Goal: Information Seeking & Learning: Learn about a topic

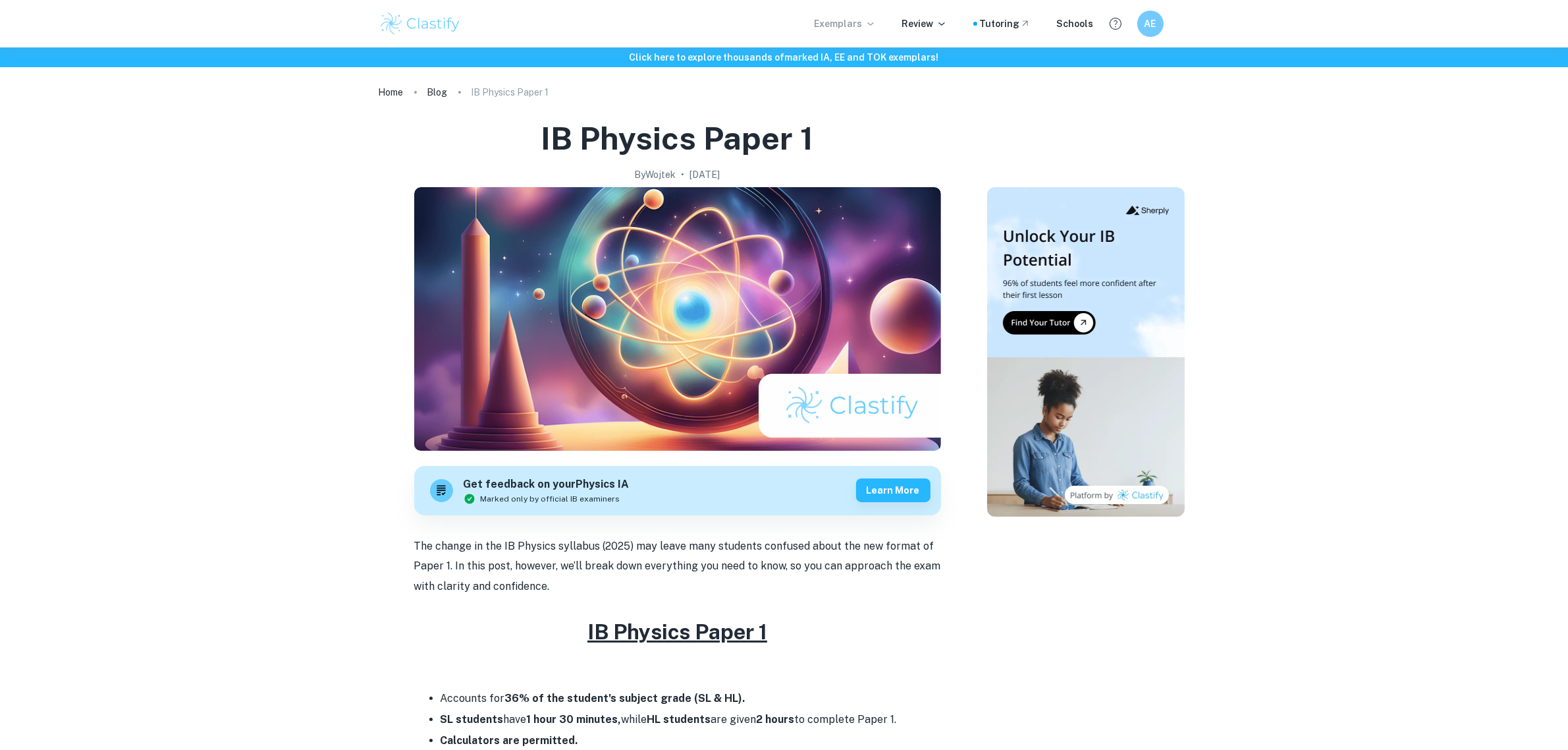
click at [843, 27] on p "Exemplars" at bounding box center [846, 24] width 61 height 15
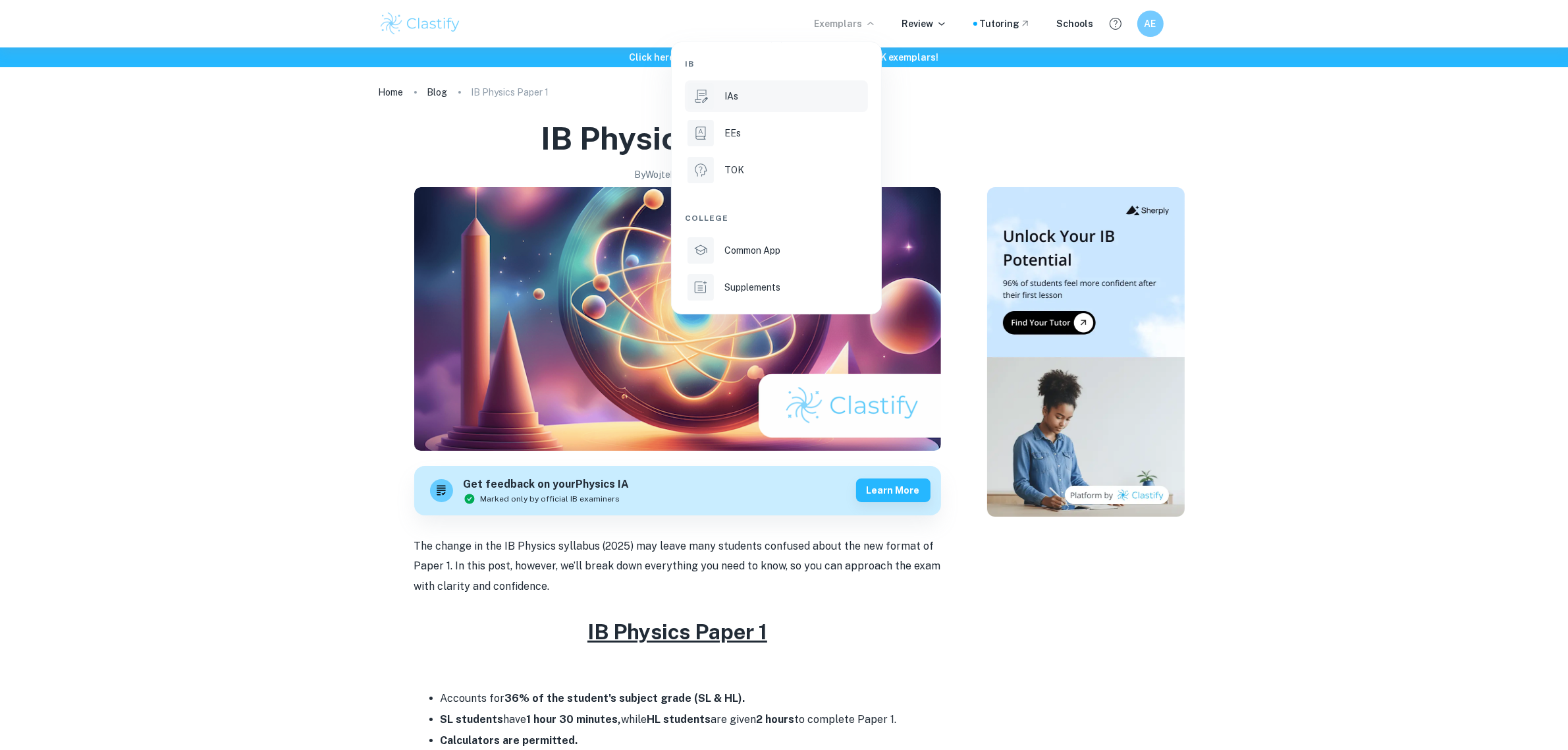
click at [741, 94] on div "IAs" at bounding box center [794, 96] width 140 height 15
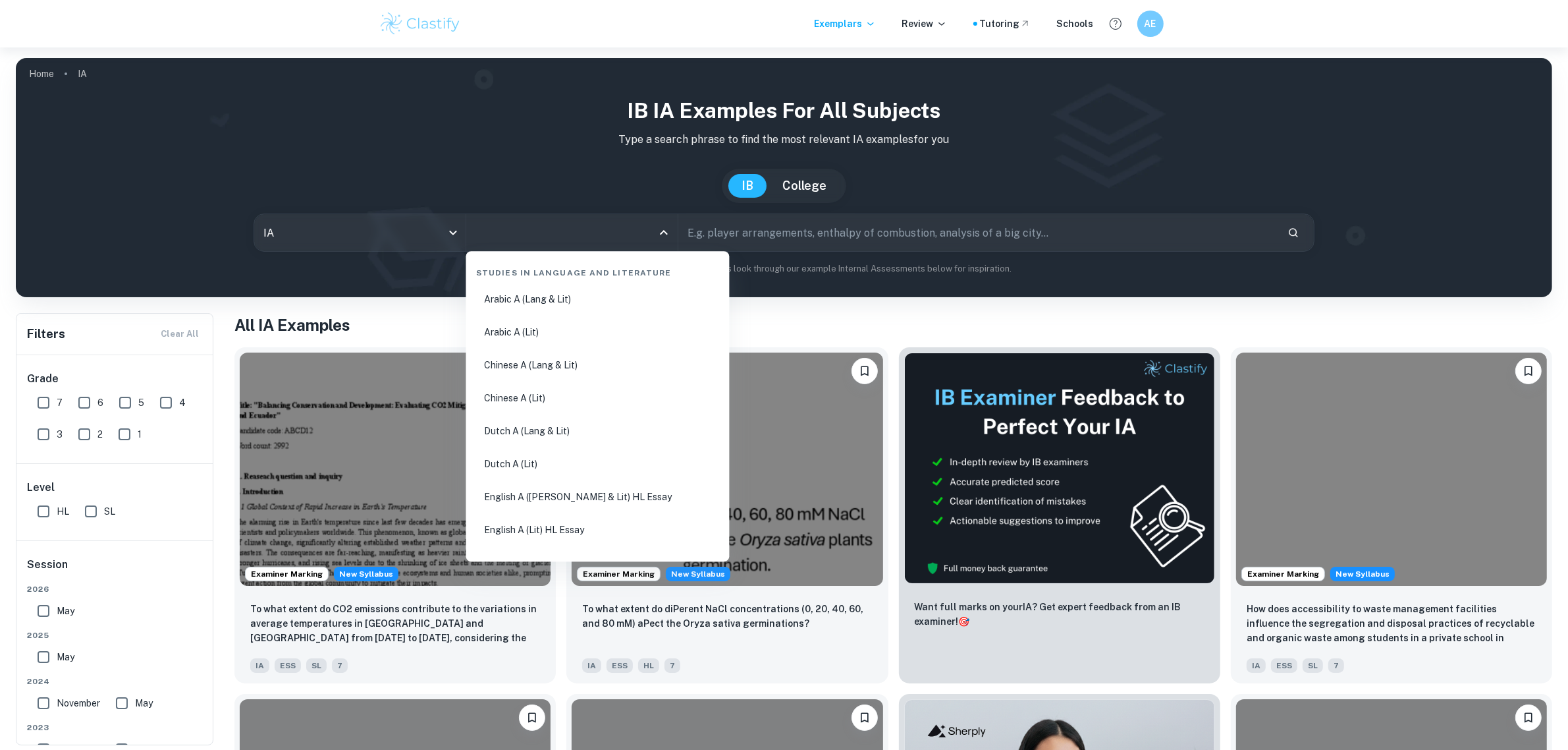
click at [532, 224] on input "All Subjects" at bounding box center [562, 232] width 180 height 25
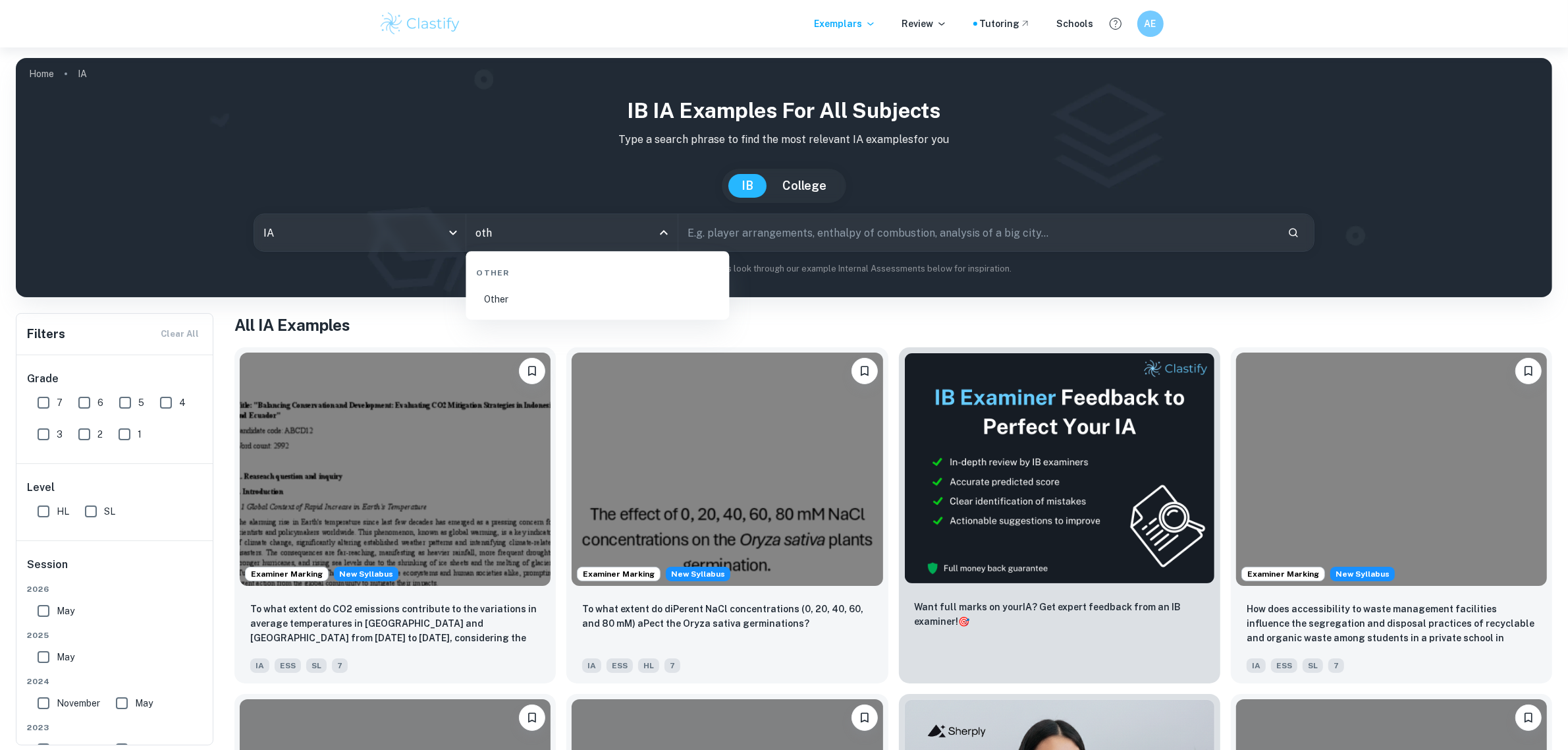
click at [525, 293] on li "Other" at bounding box center [599, 299] width 253 height 31
type input "Other"
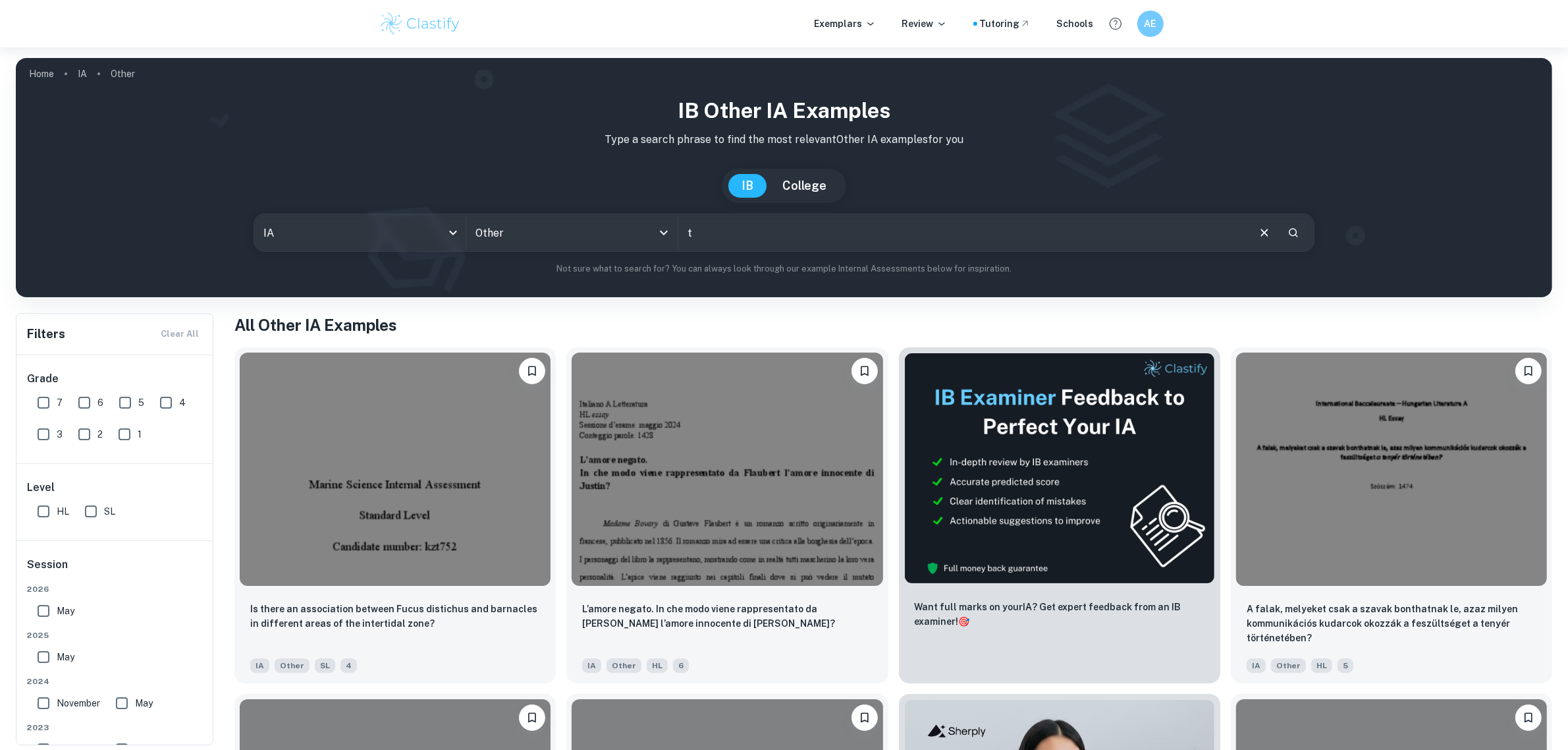
type input "[GEOGRAPHIC_DATA]"
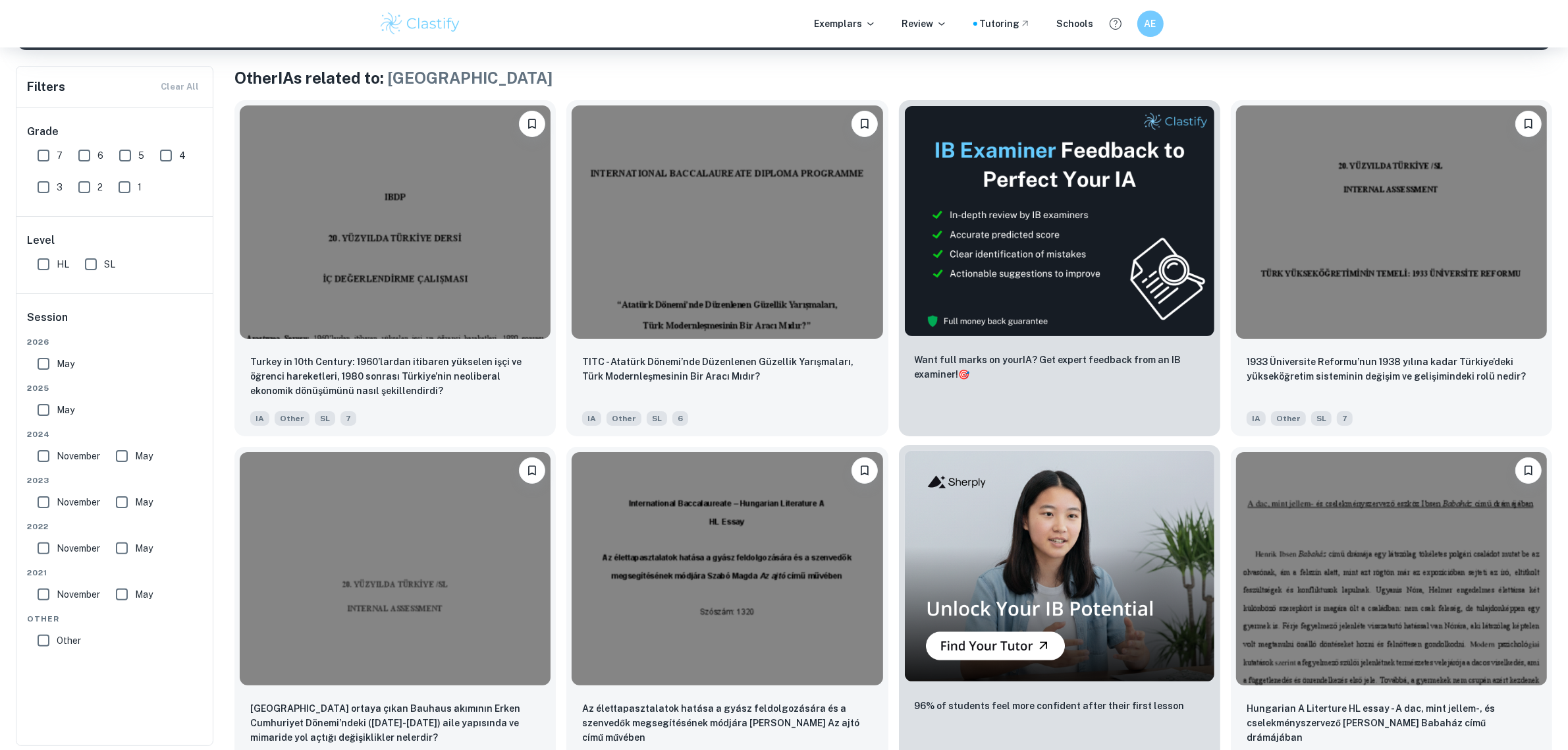
scroll to position [329, 0]
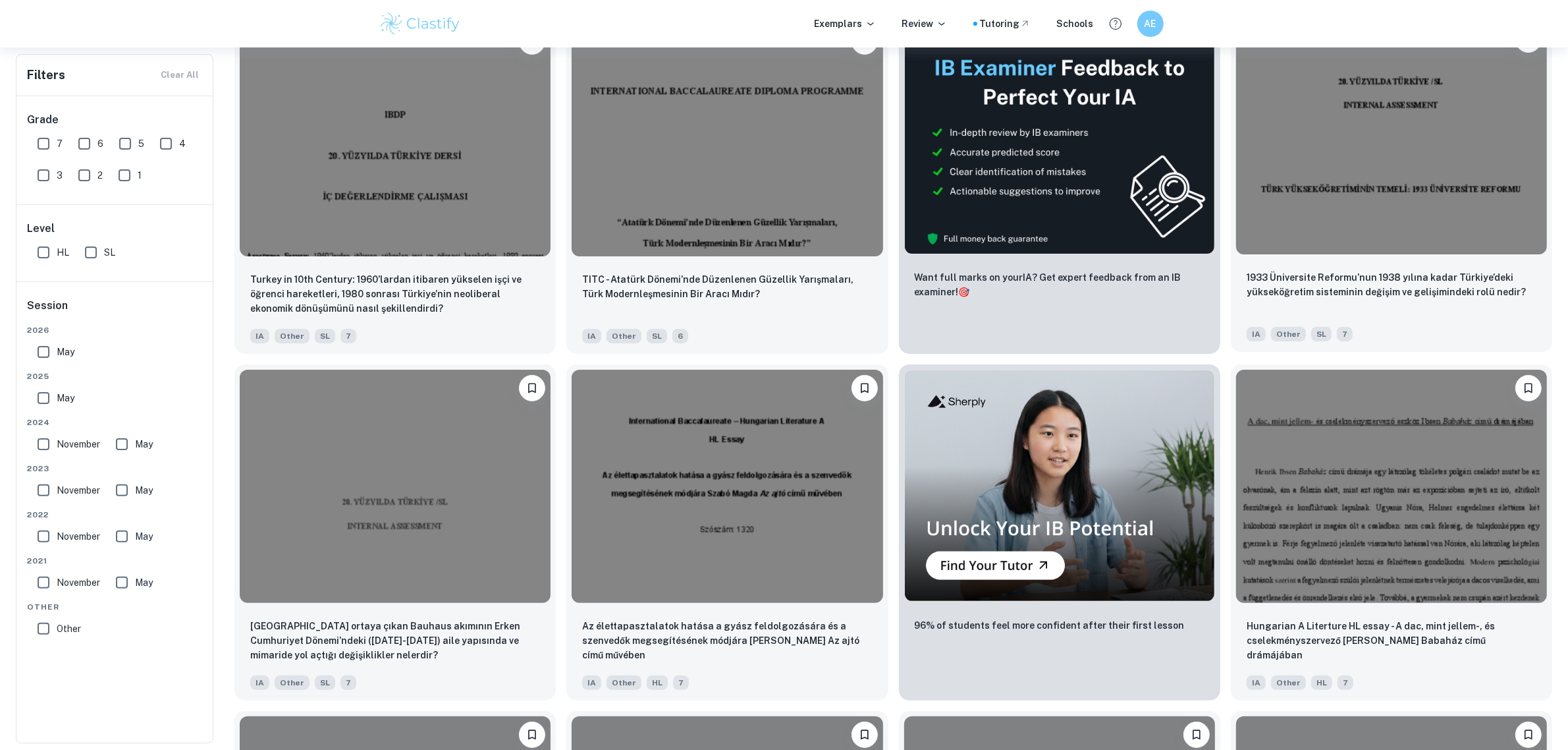
click at [1414, 168] on img at bounding box center [1392, 138] width 311 height 234
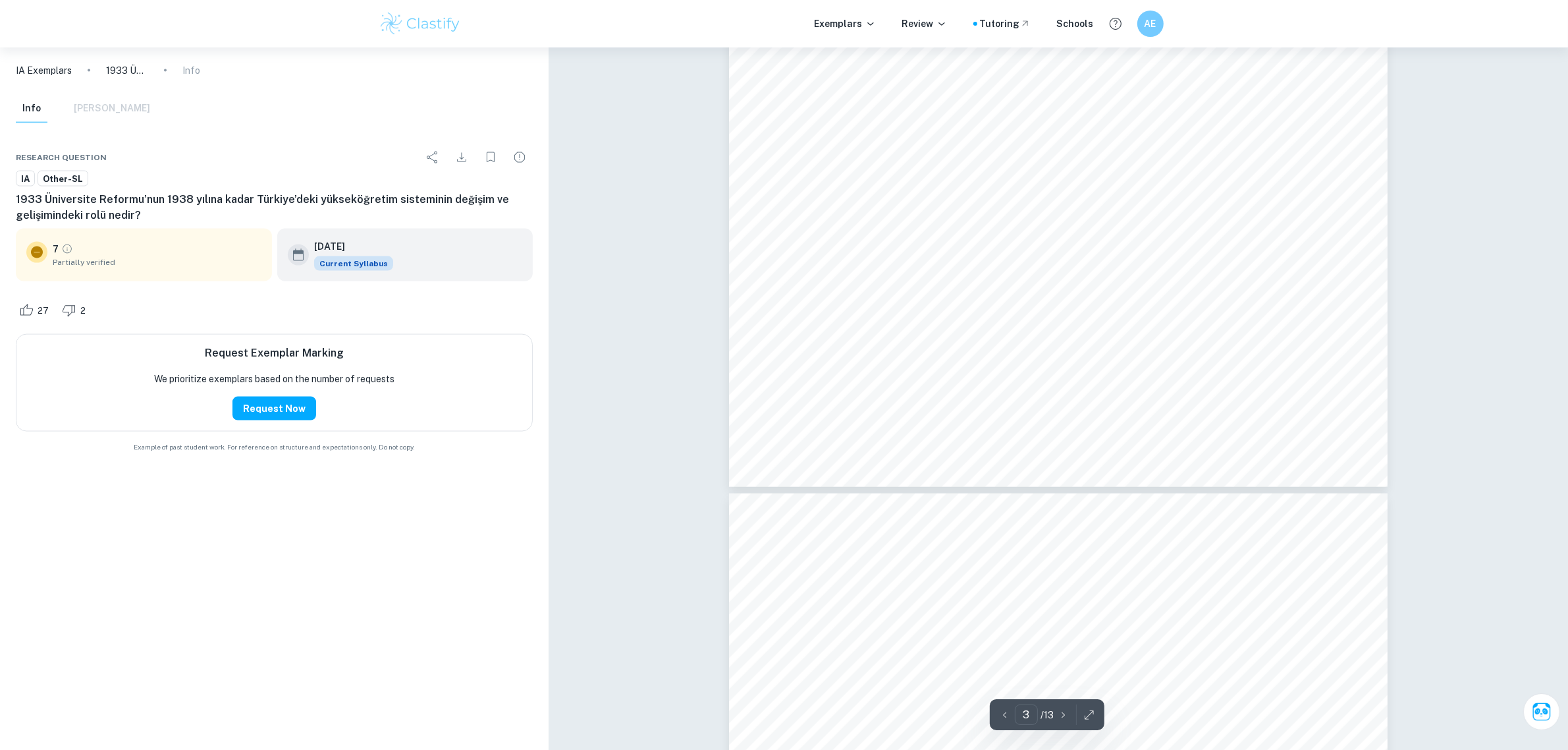
drag, startPoint x: 875, startPoint y: 242, endPoint x: 875, endPoint y: 302, distance: 60.0
drag, startPoint x: 886, startPoint y: 313, endPoint x: 880, endPoint y: 374, distance: 61.3
drag, startPoint x: 881, startPoint y: 393, endPoint x: 883, endPoint y: 386, distance: 7.3
drag, startPoint x: 908, startPoint y: 476, endPoint x: 890, endPoint y: 289, distance: 187.9
drag, startPoint x: 883, startPoint y: 324, endPoint x: 877, endPoint y: 291, distance: 33.5
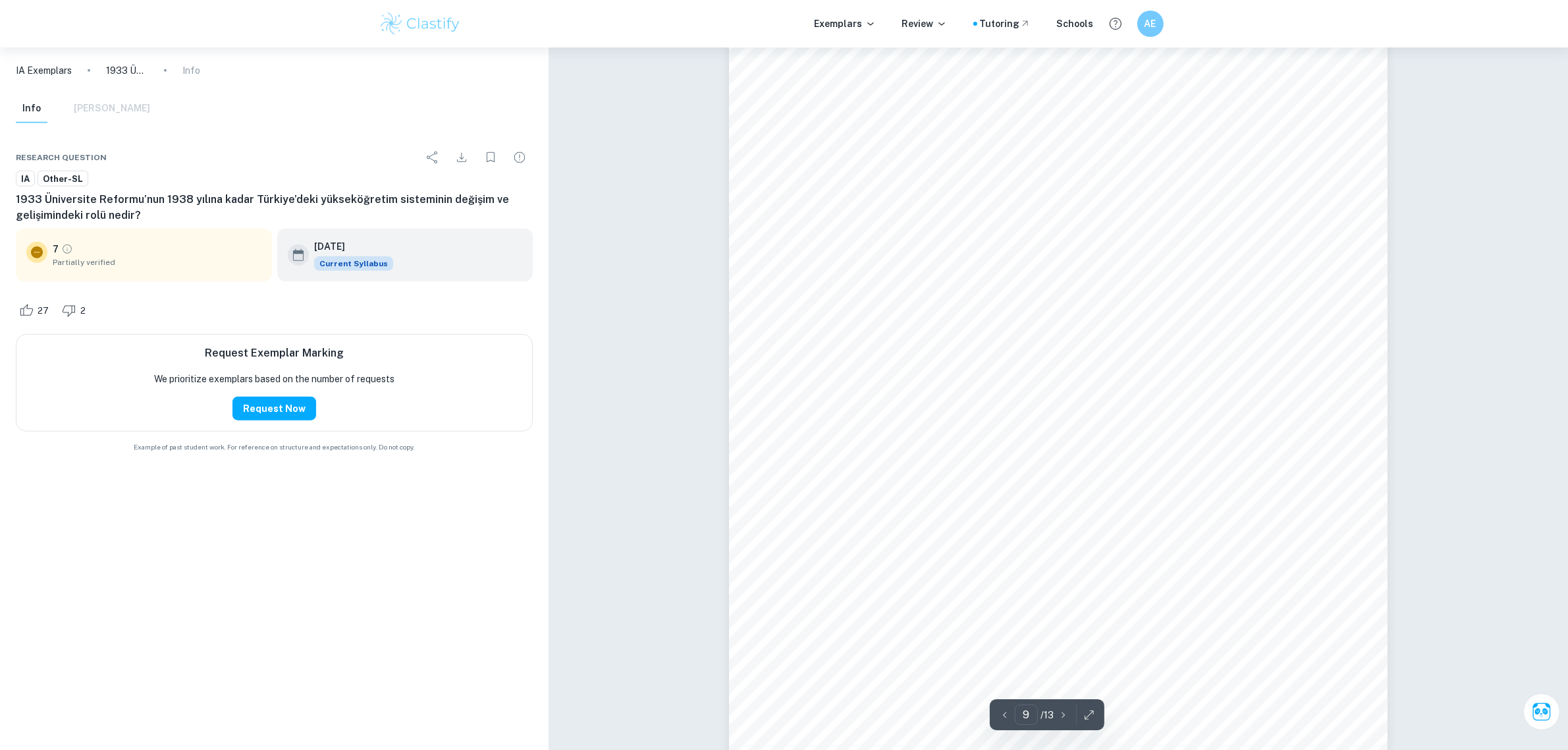
scroll to position [7659, 0]
drag, startPoint x: 823, startPoint y: 358, endPoint x: 843, endPoint y: 569, distance: 211.9
drag, startPoint x: 914, startPoint y: 382, endPoint x: 924, endPoint y: 482, distance: 100.5
type input "1"
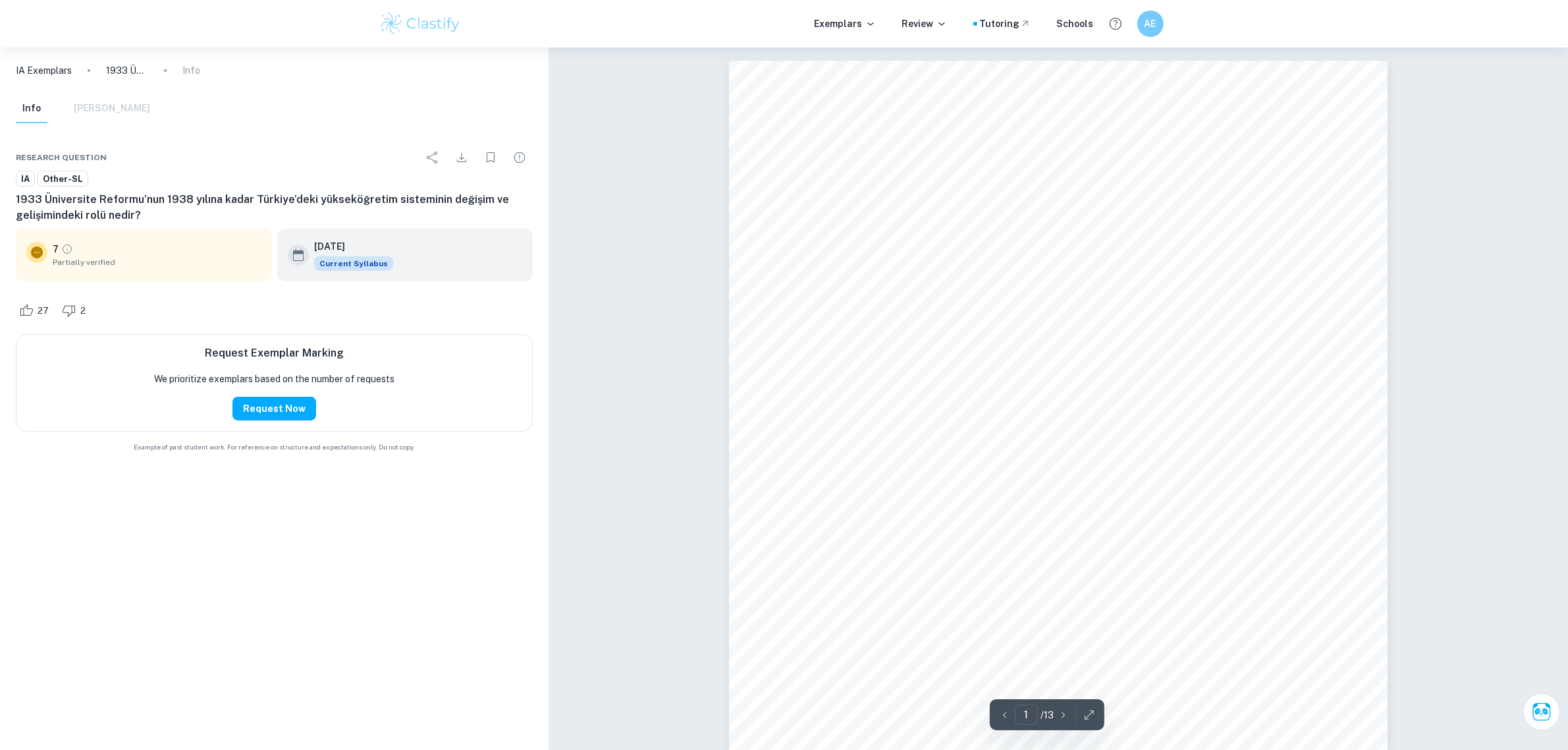
drag, startPoint x: 791, startPoint y: 609, endPoint x: 821, endPoint y: 183, distance: 427.1
drag, startPoint x: 857, startPoint y: 268, endPoint x: 857, endPoint y: 260, distance: 8.0
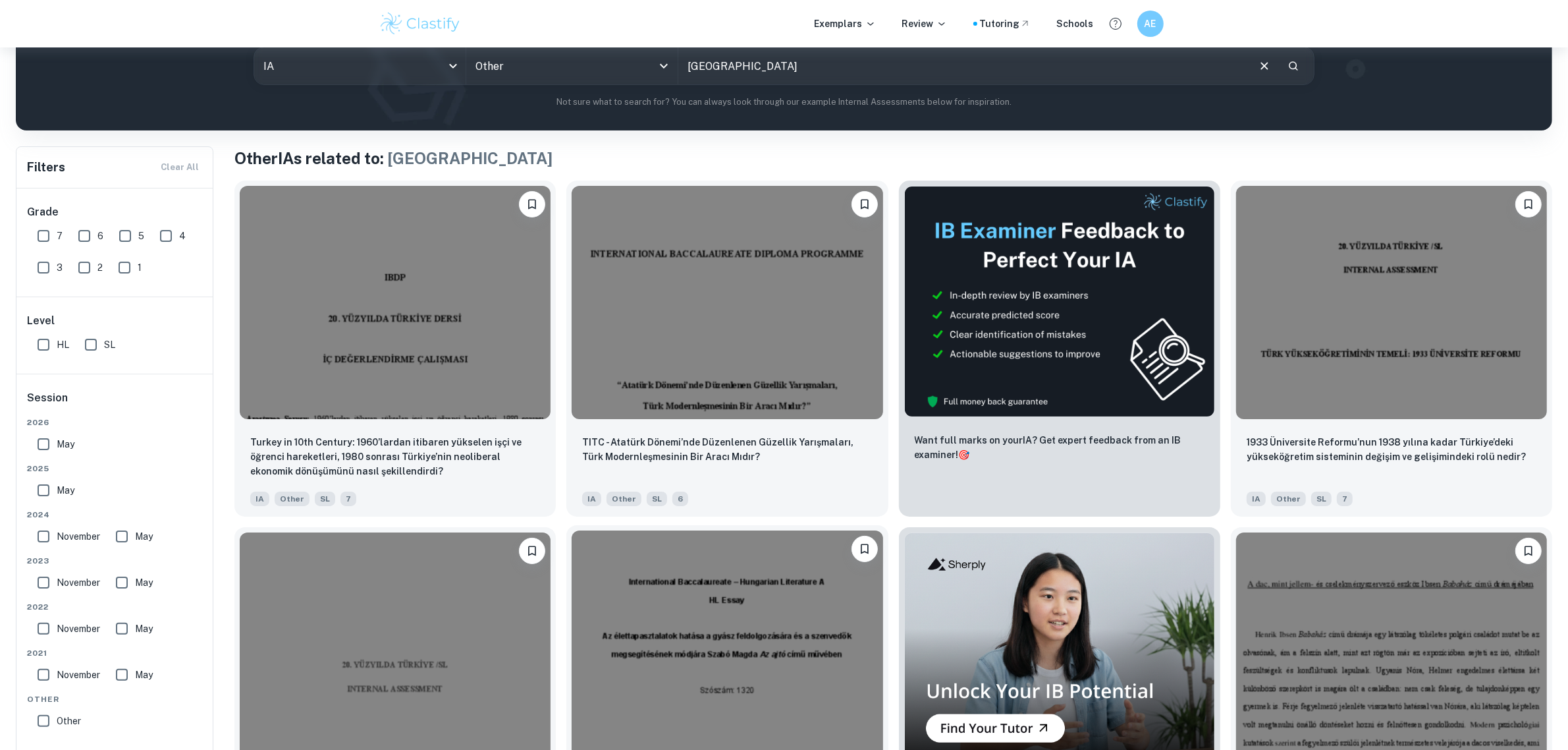
scroll to position [247, 0]
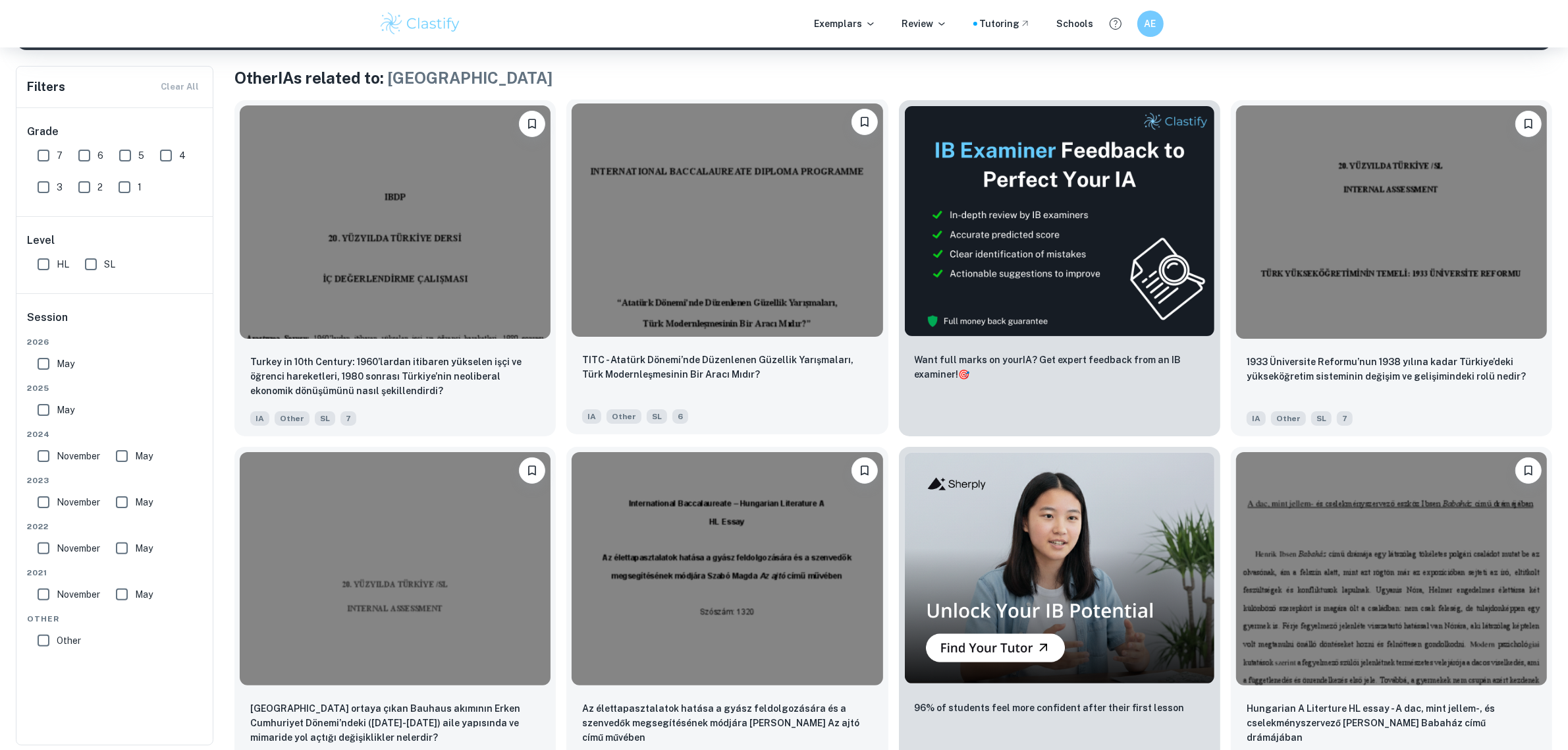
click at [741, 226] on img at bounding box center [727, 221] width 311 height 234
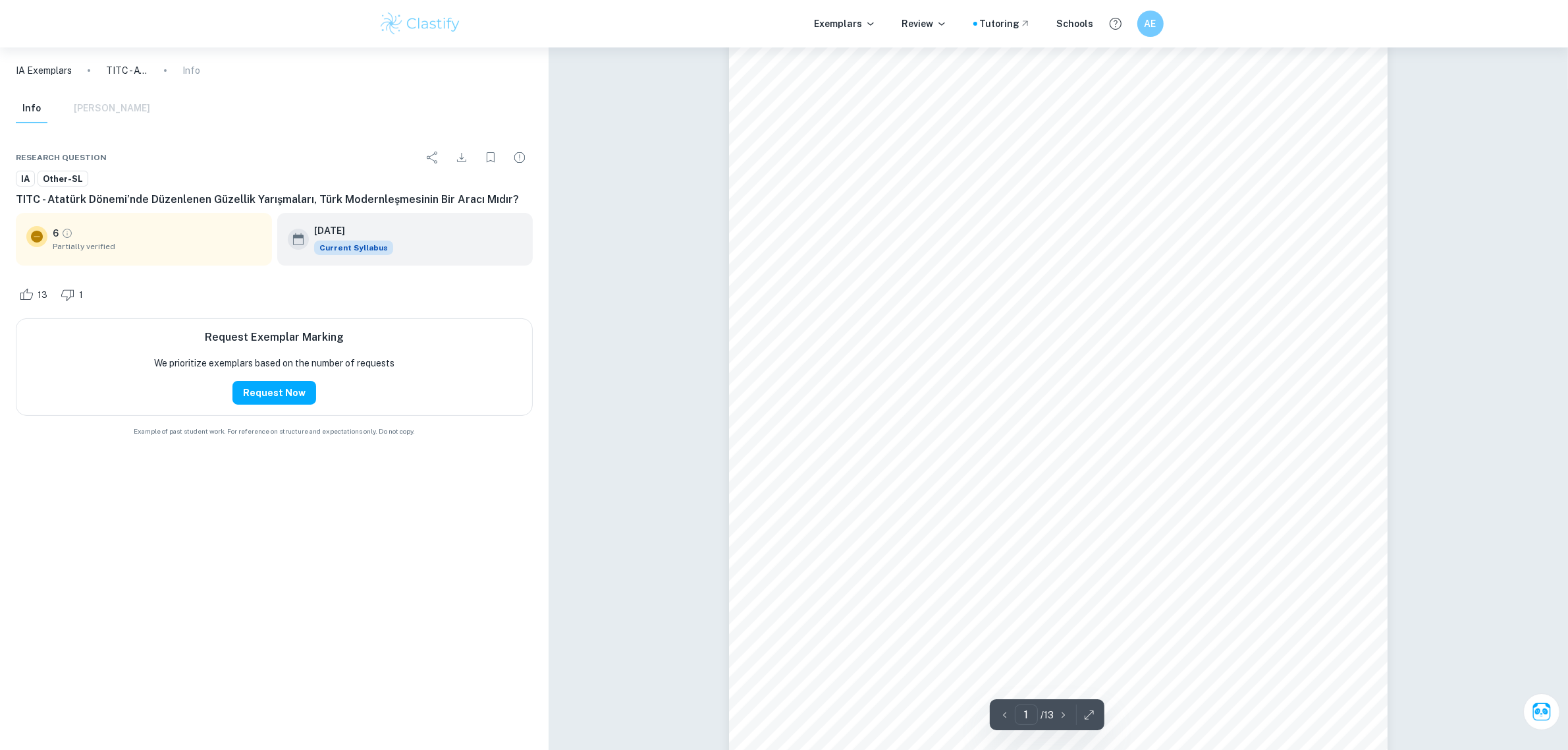
scroll to position [82, 0]
drag, startPoint x: 876, startPoint y: 308, endPoint x: 1265, endPoint y: 324, distance: 389.3
click at [1265, 324] on div "INTERNATIONAL BACCALAUREATE DIPLOMA PROGRAMME “Atatürk Dönemi’nde Düzenlenen Gü…" at bounding box center [1059, 443] width 659 height 931
click at [1141, 337] on div "INTERNATIONAL BACCALAUREATE DIPLOMA PROGRAMME “Atatürk Dönemi’nde Düzenlenen Gü…" at bounding box center [1059, 443] width 659 height 931
drag, startPoint x: 1100, startPoint y: 410, endPoint x: 1141, endPoint y: 584, distance: 178.8
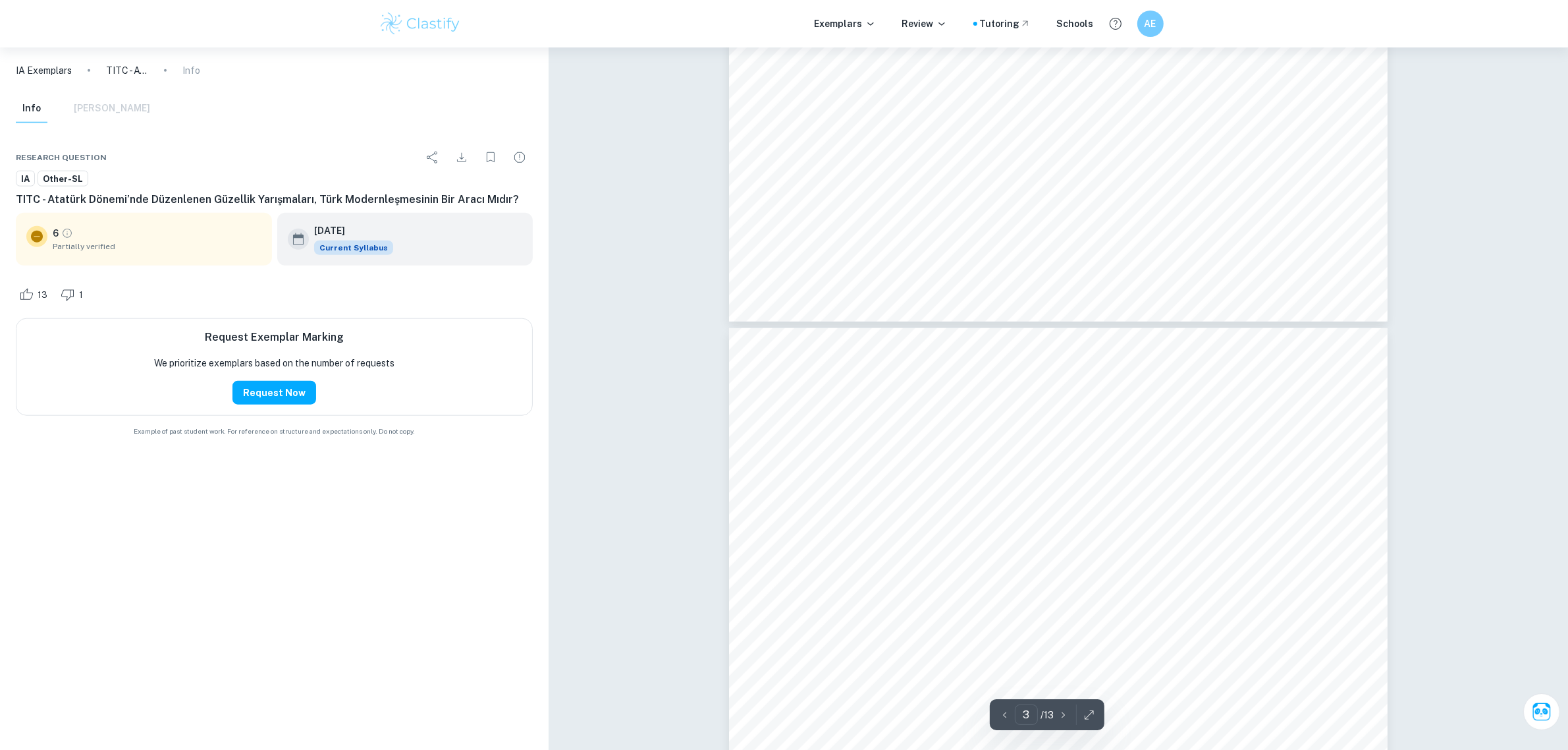
scroll to position [1866, 0]
drag, startPoint x: 1101, startPoint y: 438, endPoint x: 1105, endPoint y: 508, distance: 70.1
drag, startPoint x: 1022, startPoint y: 294, endPoint x: 916, endPoint y: 647, distance: 368.6
drag, startPoint x: 1006, startPoint y: 307, endPoint x: 1008, endPoint y: 166, distance: 141.0
drag, startPoint x: 964, startPoint y: 358, endPoint x: 936, endPoint y: 159, distance: 201.0
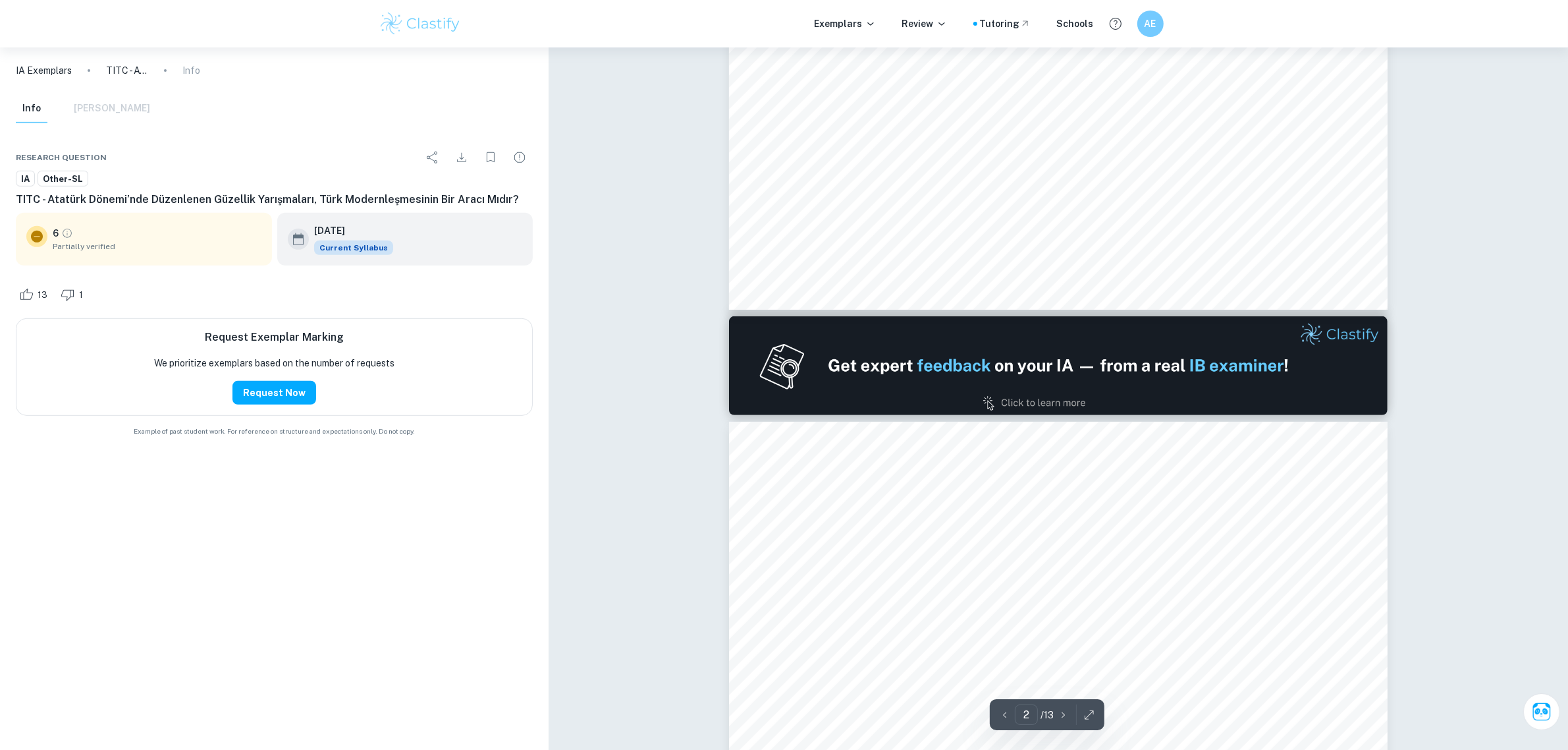
type input "1"
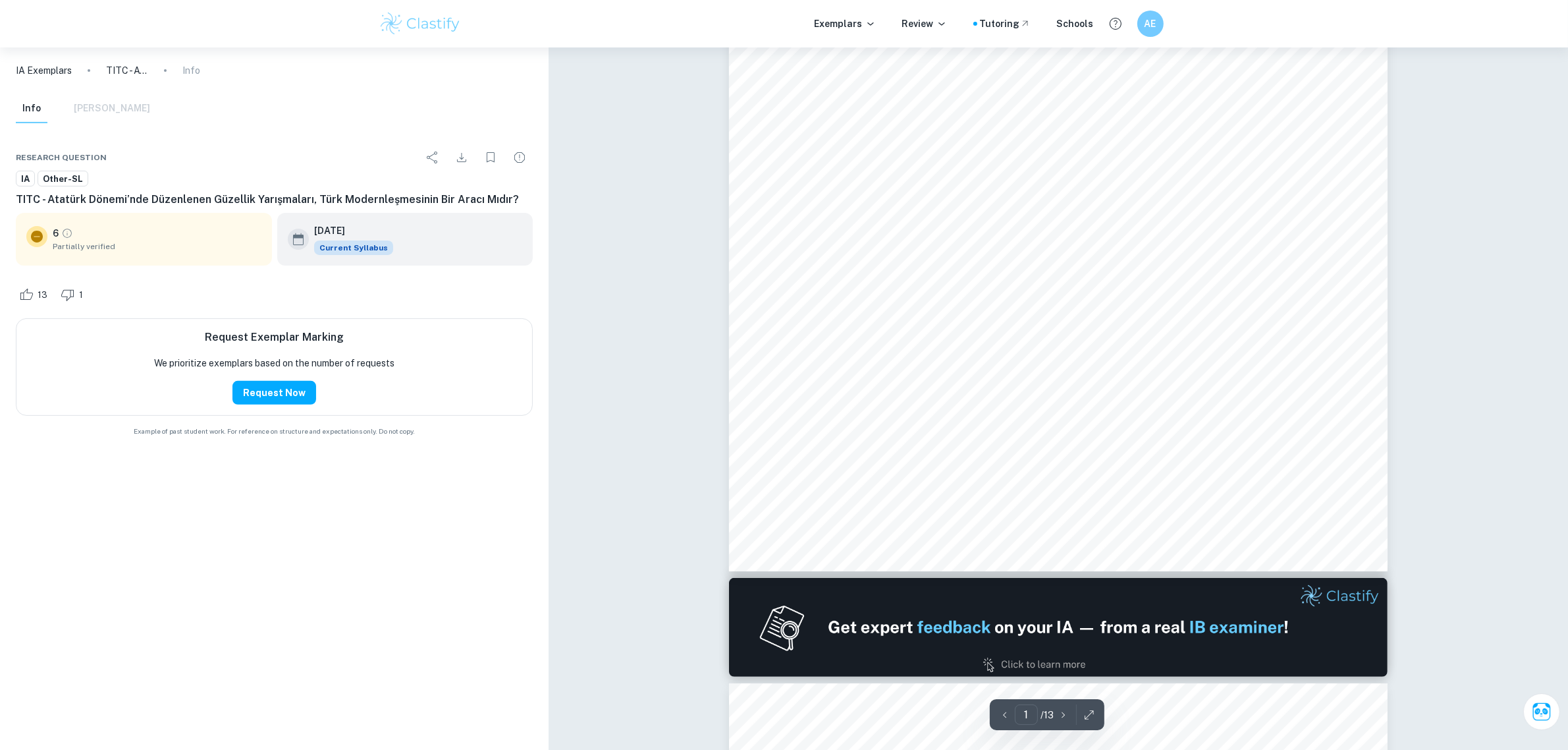
drag, startPoint x: 1075, startPoint y: 567, endPoint x: 1026, endPoint y: 308, distance: 263.6
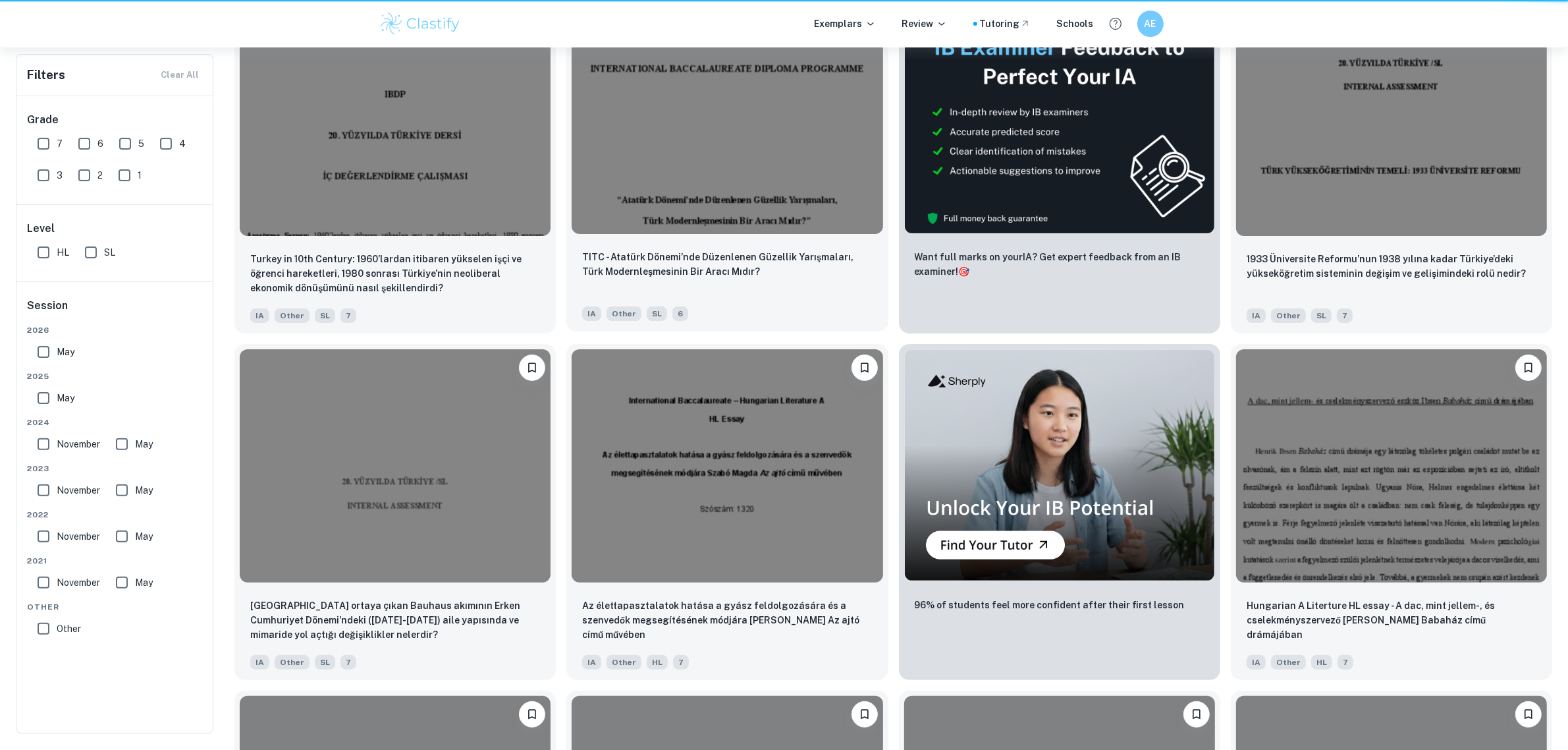
scroll to position [247, 0]
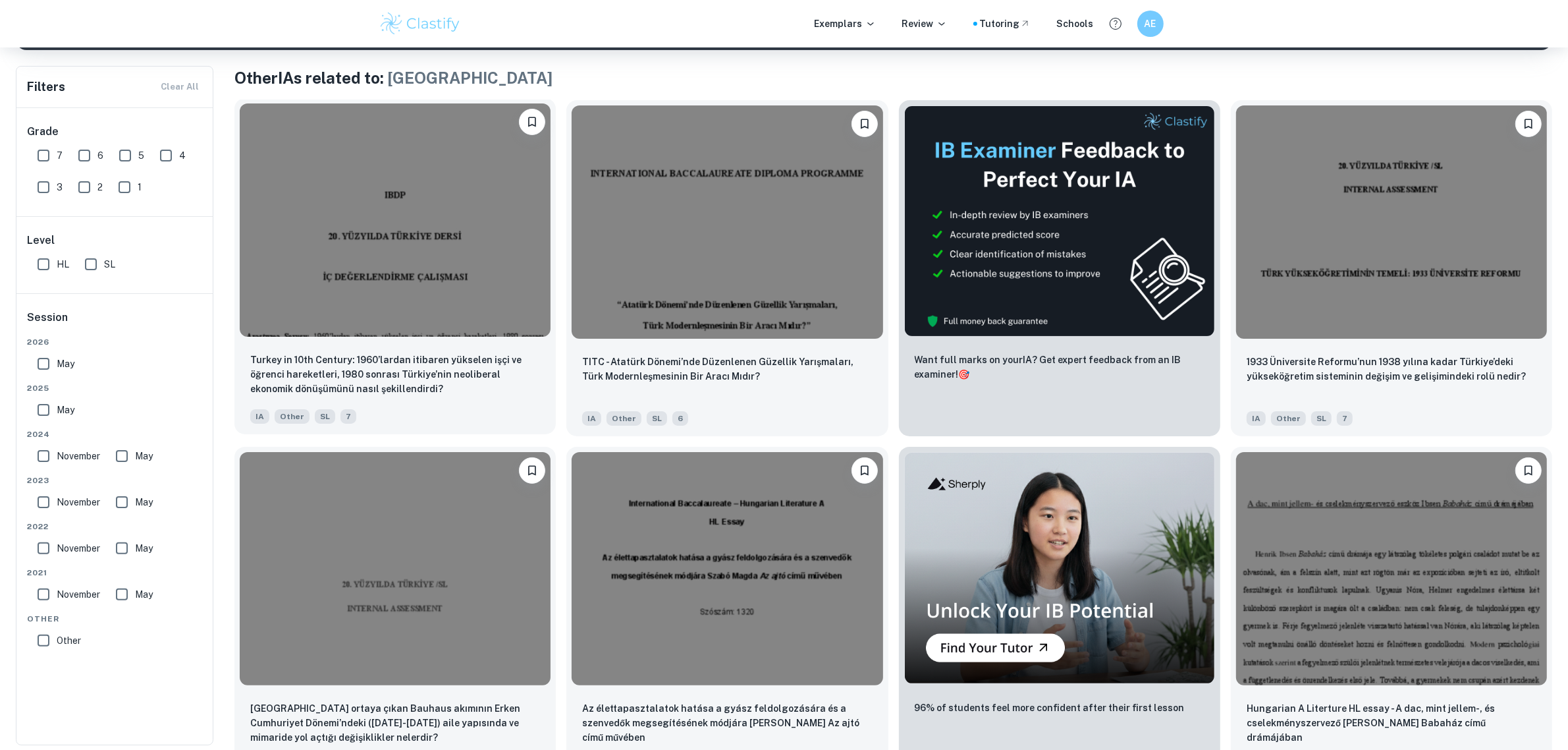
click at [483, 241] on img at bounding box center [395, 221] width 311 height 234
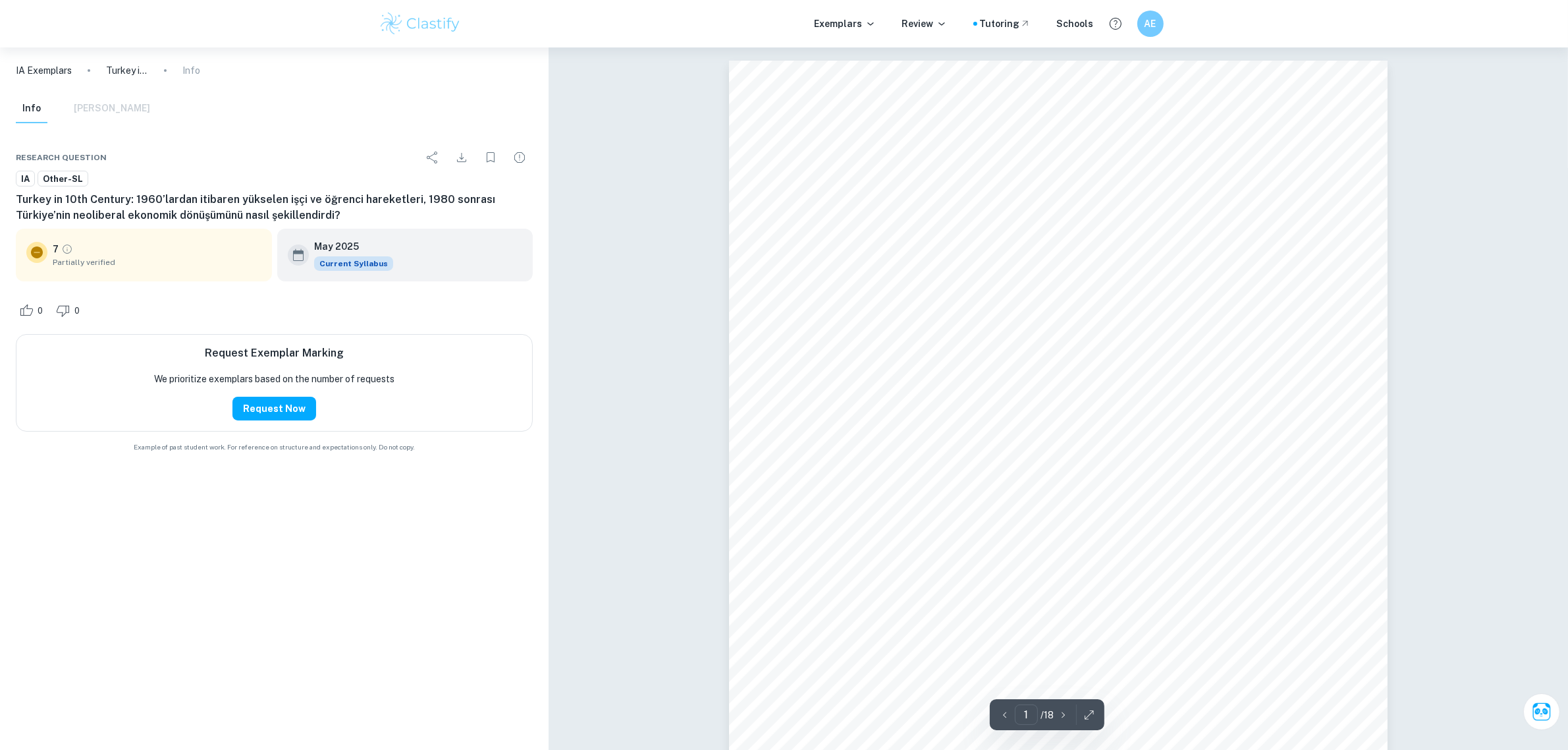
scroll to position [329, 0]
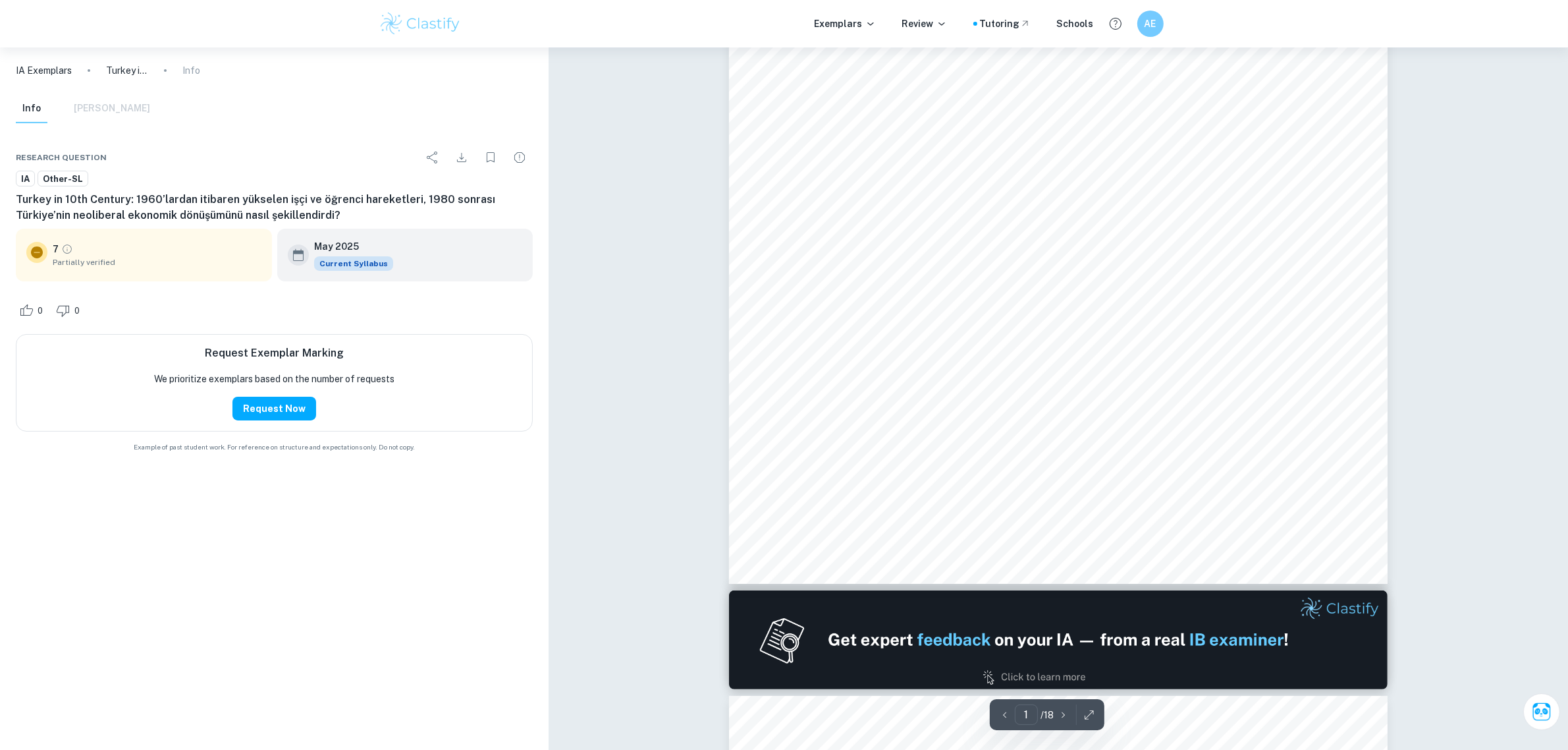
drag, startPoint x: 952, startPoint y: 110, endPoint x: 1157, endPoint y: 140, distance: 207.2
click at [1157, 140] on div "IBDP 20. YÜZYILDA TÜRK1YE DERS1 1Ç DEERLEND1RME ÇALI_MASI Ara`t1rma Sorusu: 19…" at bounding box center [1059, 157] width 659 height 853
click at [1224, 123] on span "19609lardan itibaren yükselen i`çi ve örenci hareketleri, 1980 sonras1" at bounding box center [1117, 127] width 394 height 13
drag, startPoint x: 927, startPoint y: 152, endPoint x: 1074, endPoint y: 151, distance: 147.0
click at [1074, 151] on span "Türkiye9nin neoliberal ekonomik dönü`ümünü nas1l `ekillendirdi?" at bounding box center [978, 156] width 342 height 13
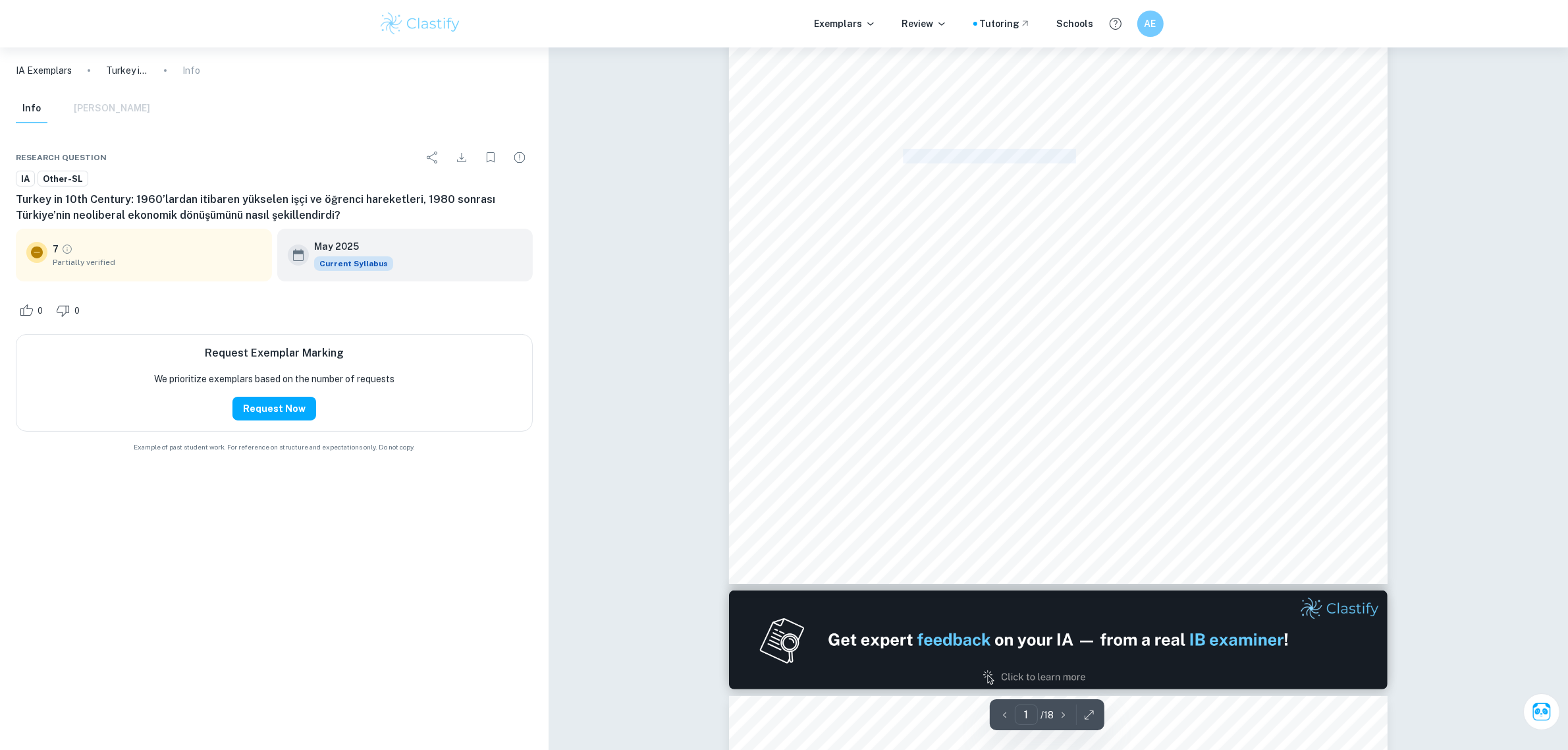
click at [1074, 151] on span "Türkiye9nin neoliberal ekonomik dönü`ümünü nas1l `ekillendirdi?" at bounding box center [978, 156] width 342 height 13
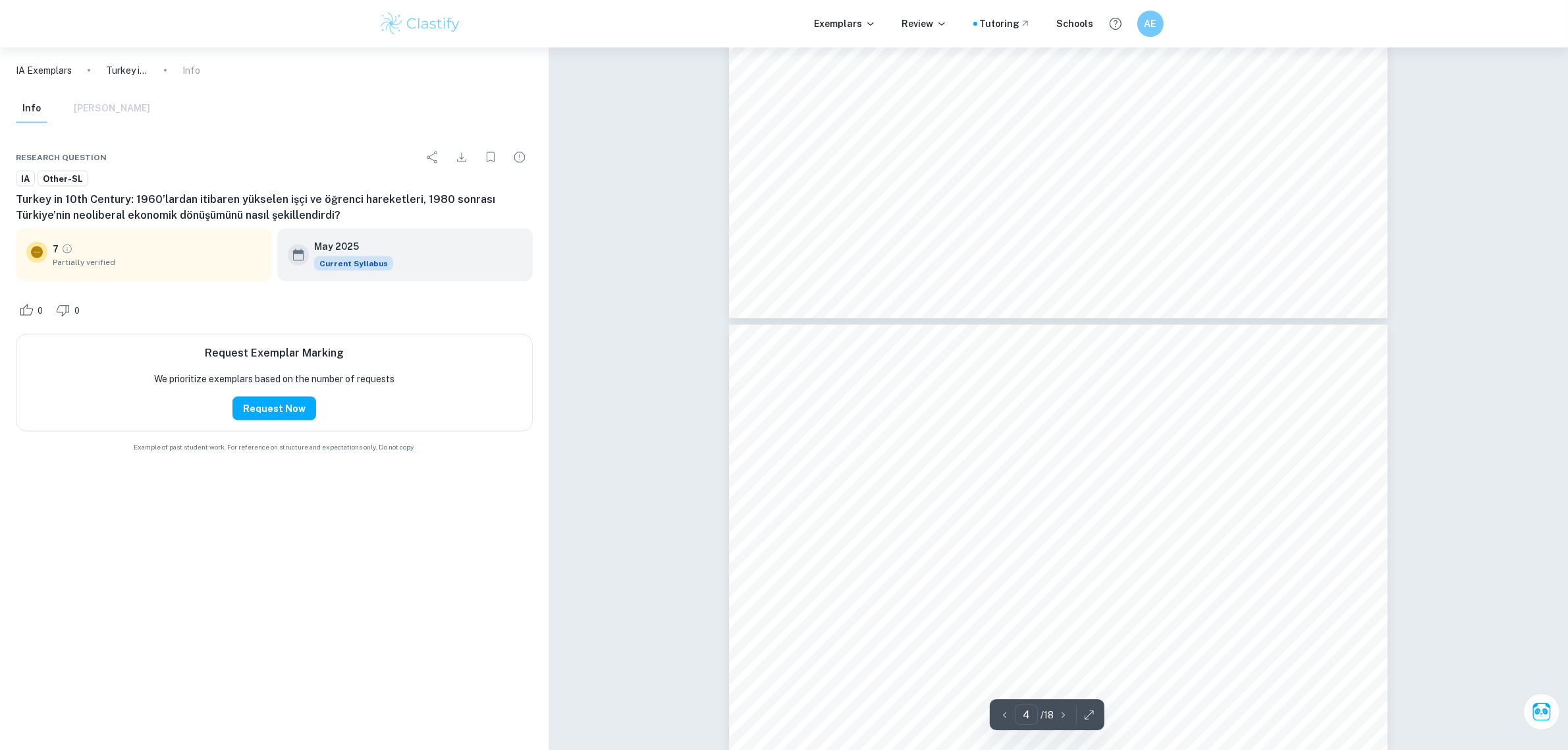
drag, startPoint x: 909, startPoint y: 166, endPoint x: 901, endPoint y: 353, distance: 187.2
drag, startPoint x: 898, startPoint y: 260, endPoint x: 898, endPoint y: 271, distance: 11.0
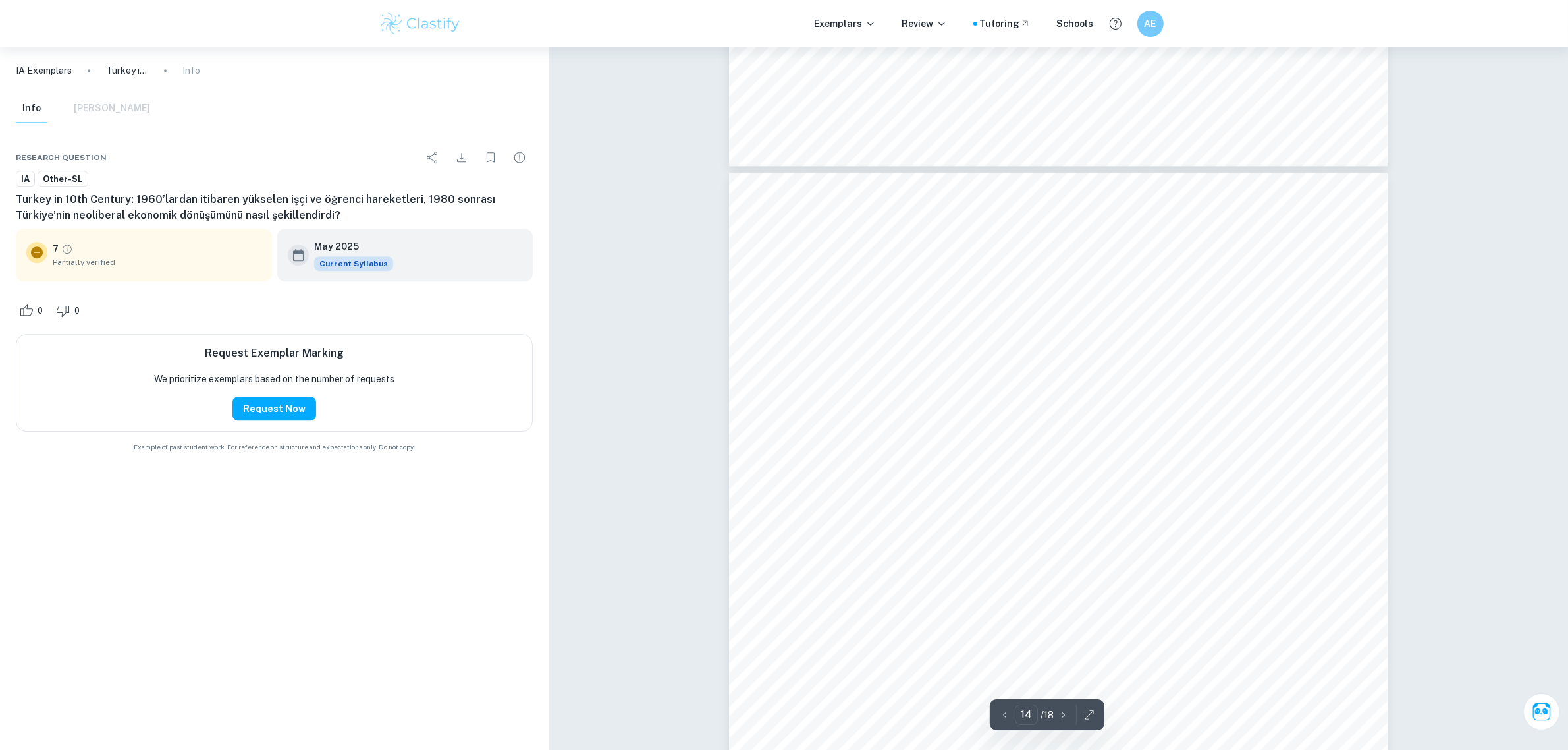
drag, startPoint x: 906, startPoint y: 188, endPoint x: 886, endPoint y: 462, distance: 274.7
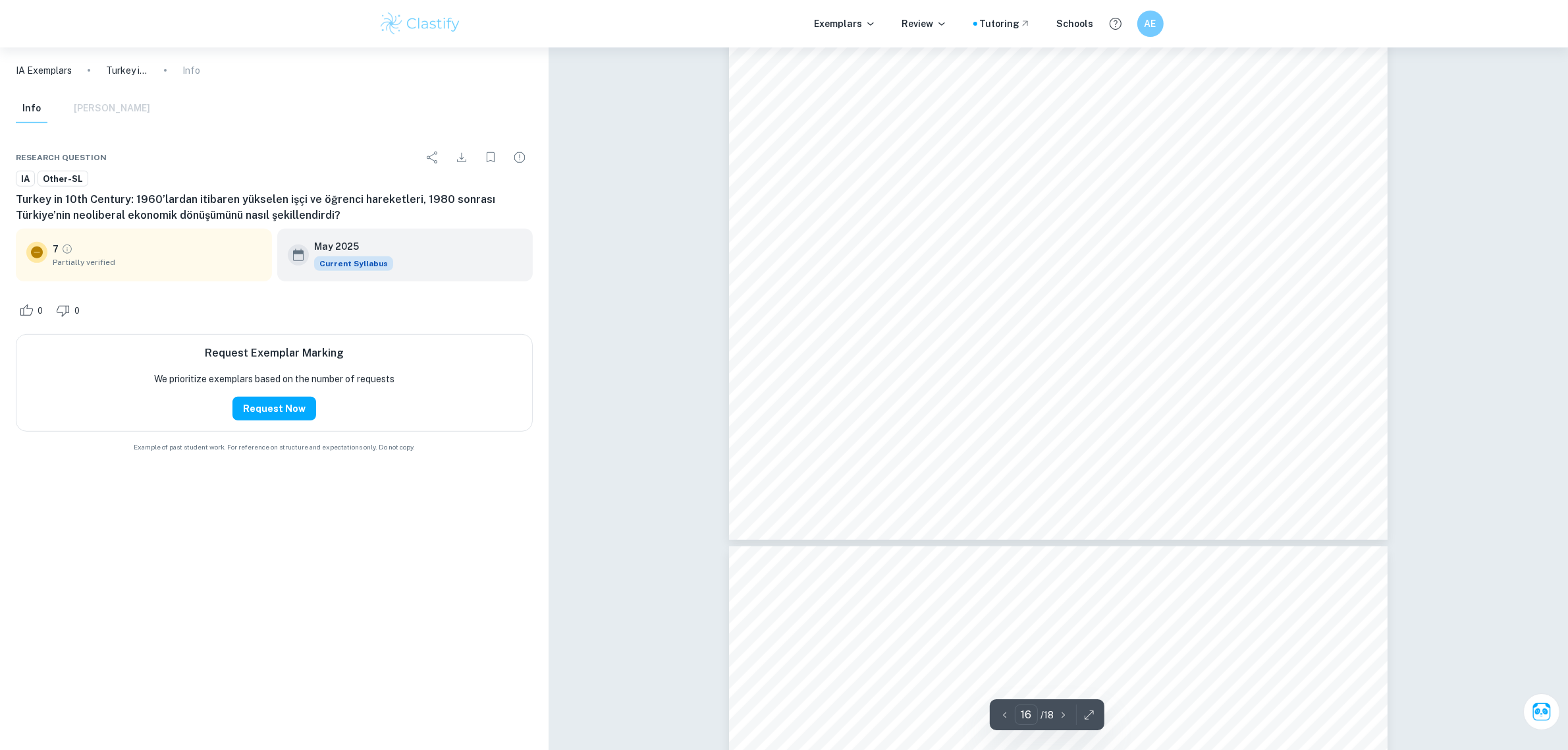
drag, startPoint x: 869, startPoint y: 461, endPoint x: 857, endPoint y: 493, distance: 34.2
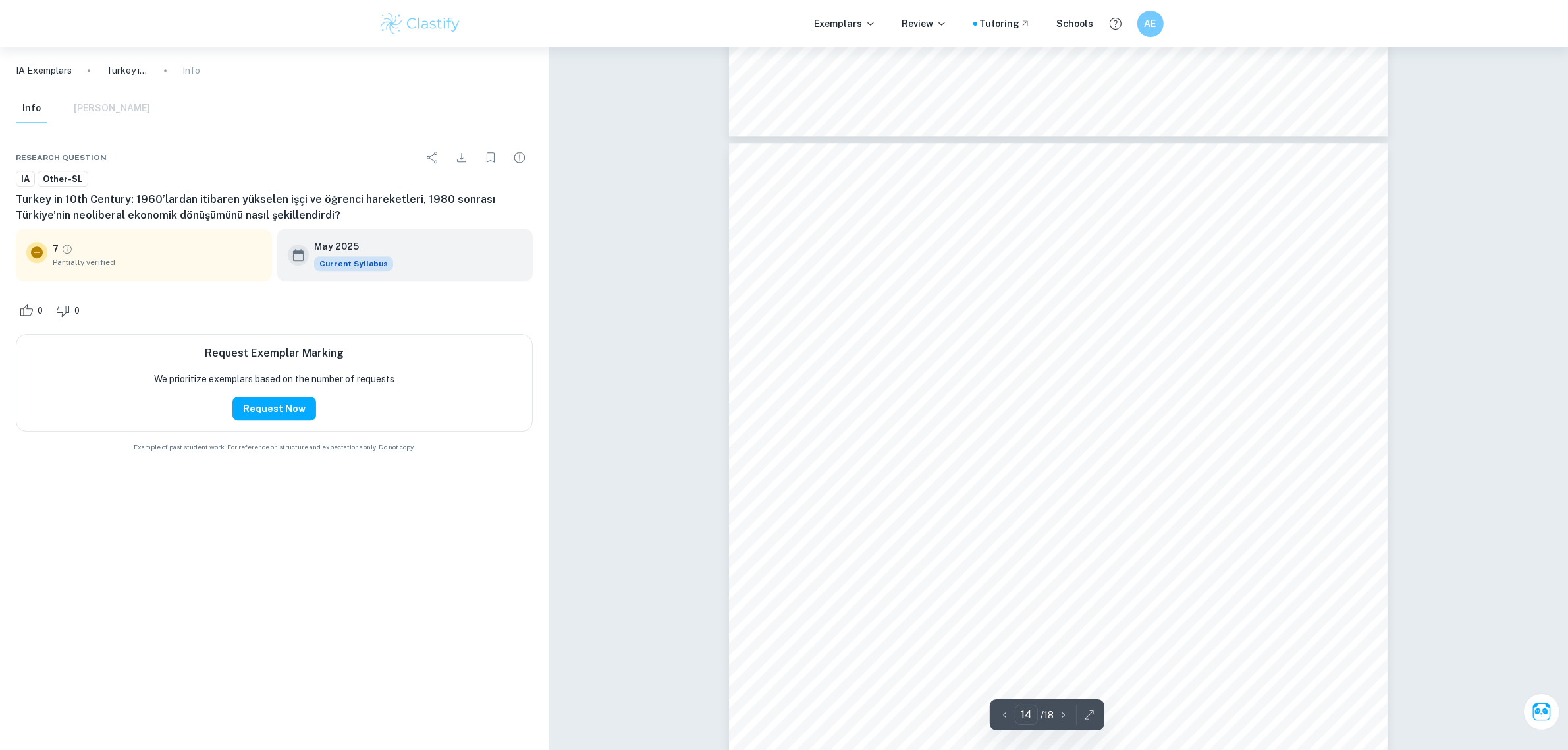
scroll to position [11322, 0]
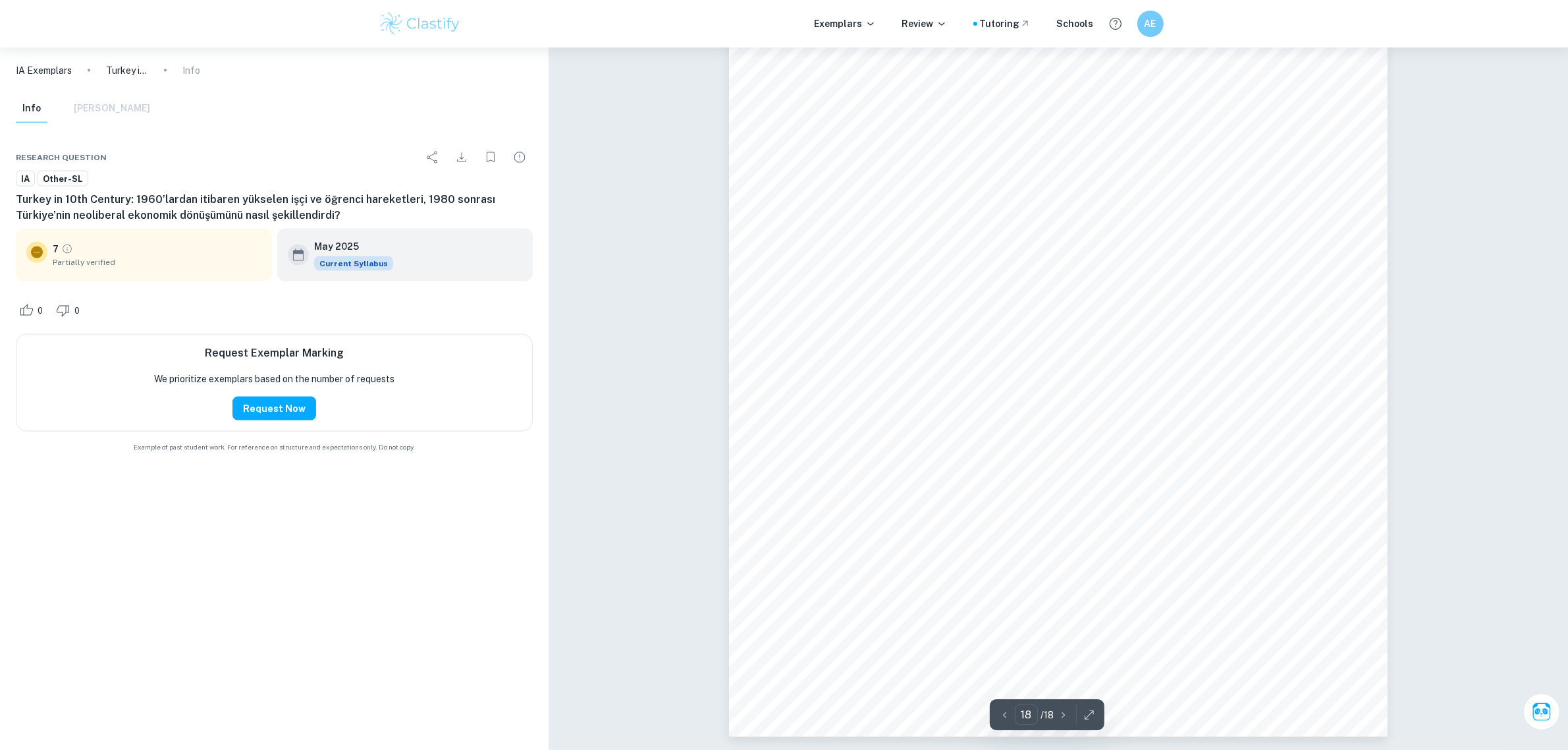
drag, startPoint x: 981, startPoint y: 373, endPoint x: 976, endPoint y: 481, distance: 108.1
drag, startPoint x: 946, startPoint y: 448, endPoint x: 951, endPoint y: 134, distance: 314.0
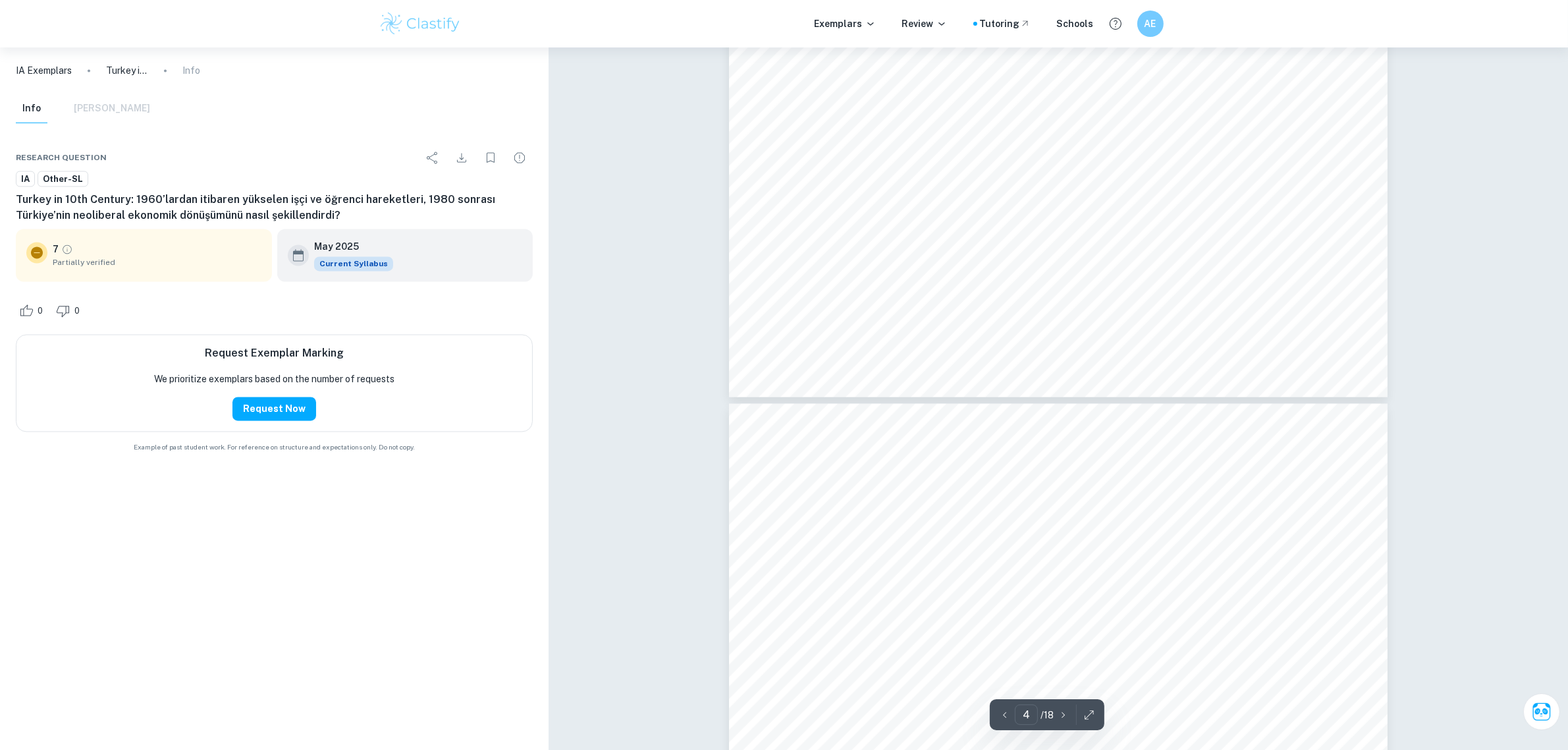
drag, startPoint x: 961, startPoint y: 370, endPoint x: 944, endPoint y: 124, distance: 246.6
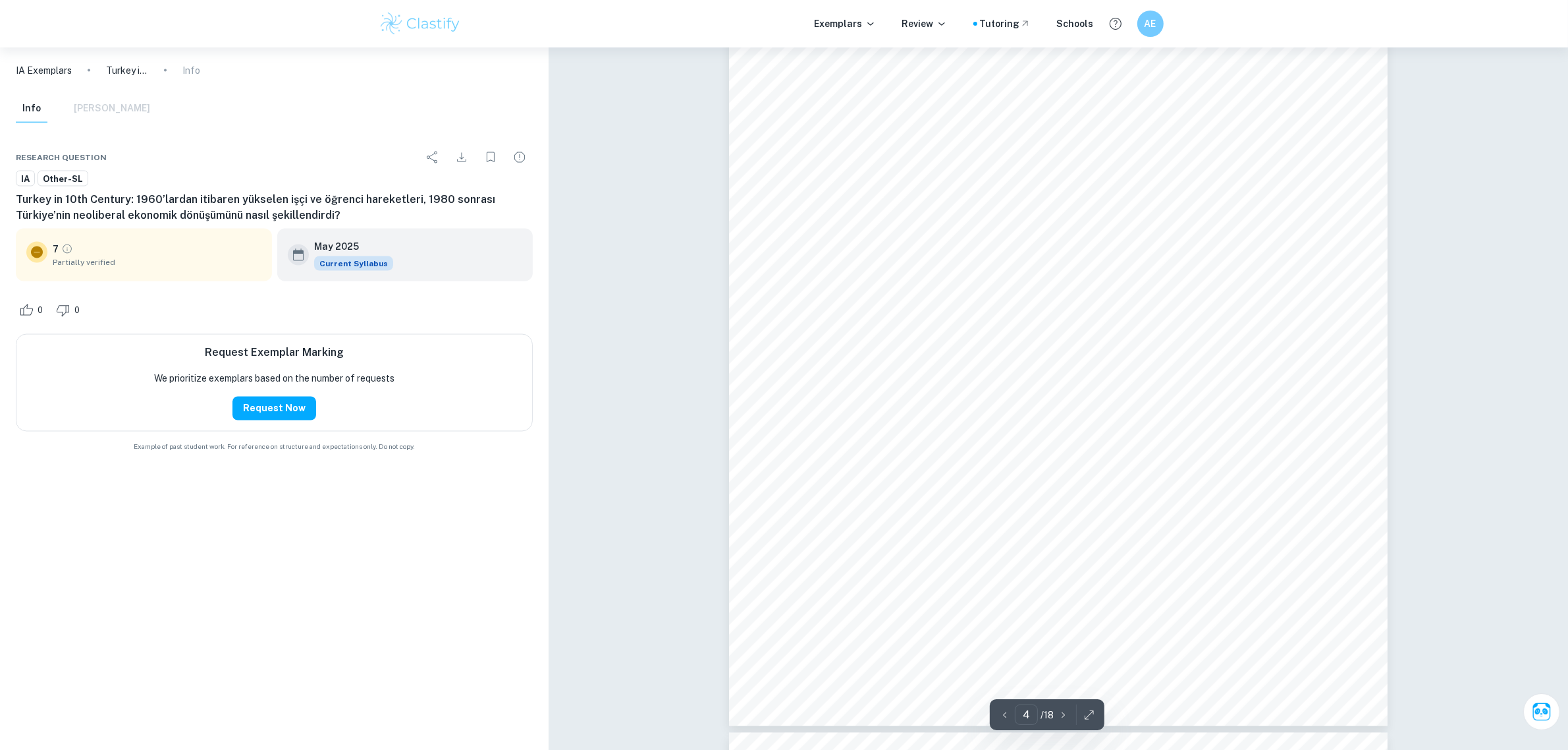
scroll to position [1332, 0]
drag, startPoint x: 936, startPoint y: 378, endPoint x: 876, endPoint y: 152, distance: 233.8
type input "2"
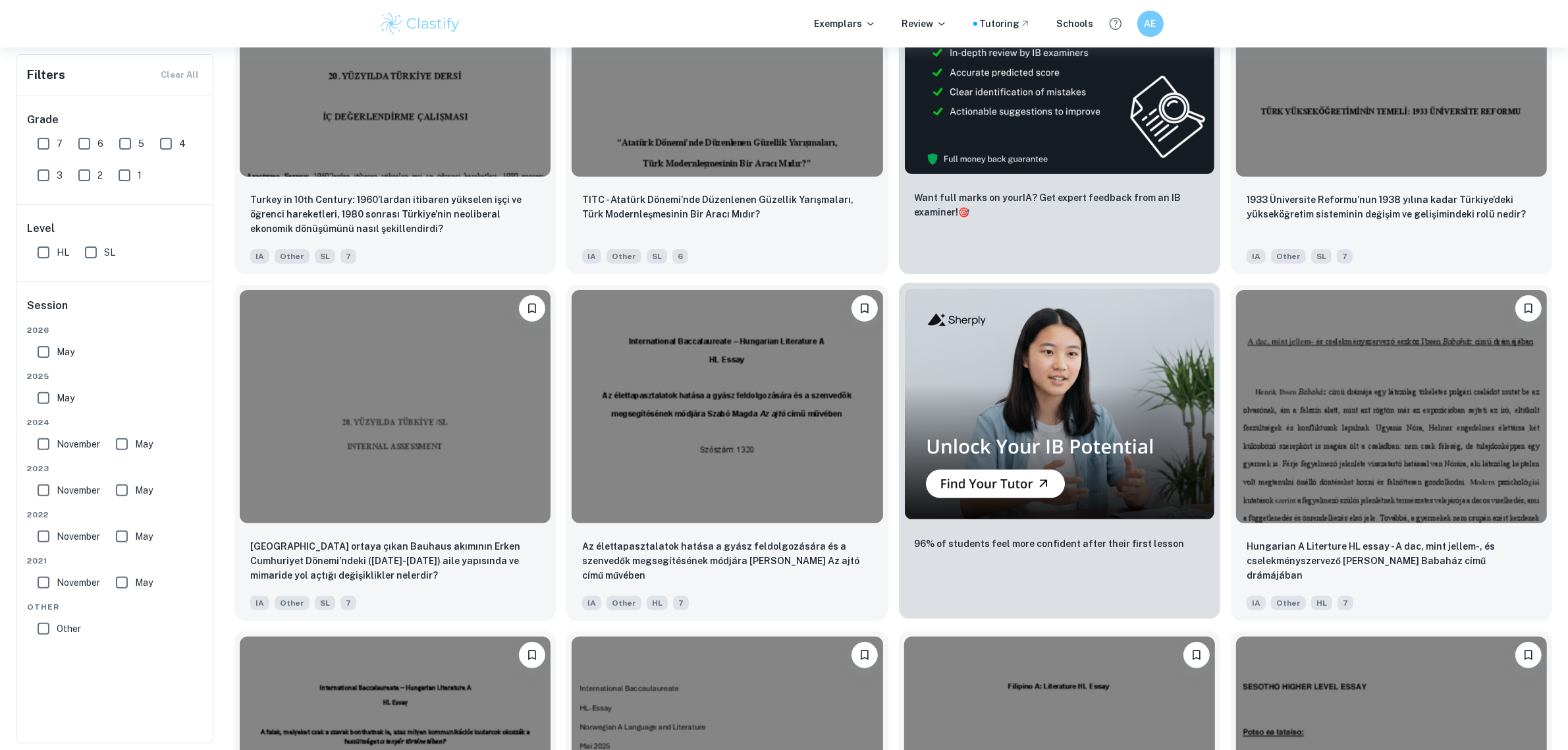
scroll to position [412, 0]
